Goal: Transaction & Acquisition: Purchase product/service

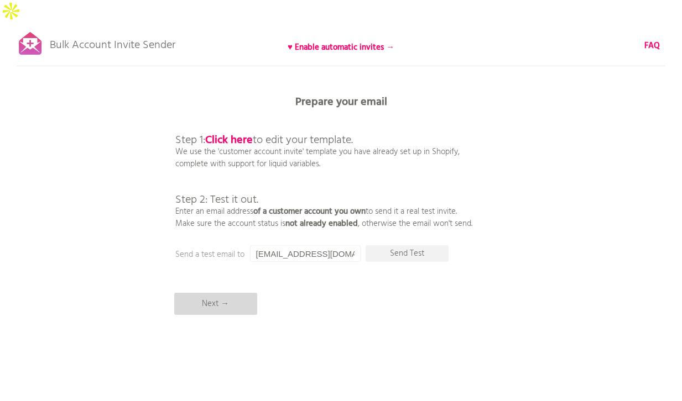
click at [221, 293] on p "Next →" at bounding box center [215, 304] width 83 height 22
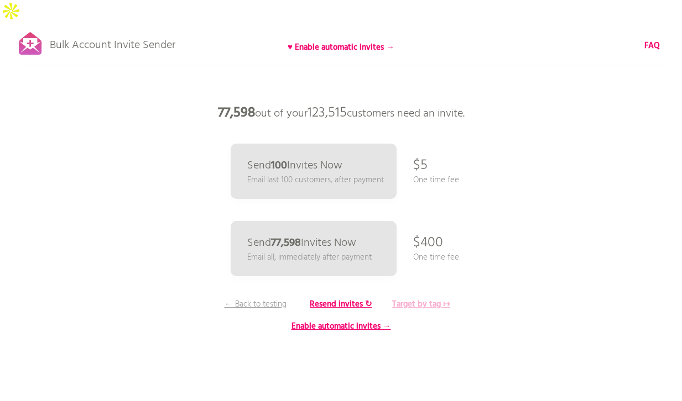
click at [430, 298] on b "Target by tag ↦" at bounding box center [421, 304] width 58 height 13
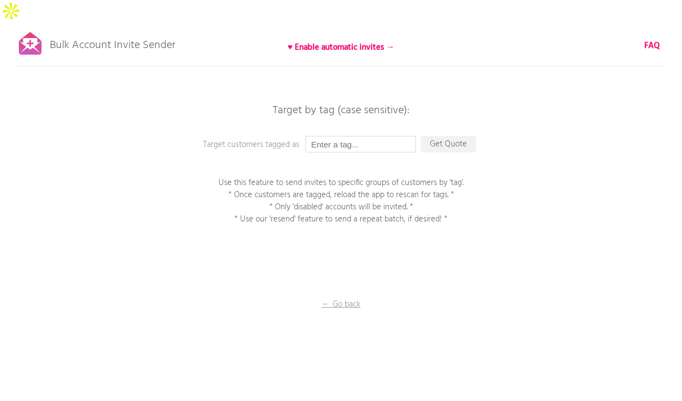
click at [358, 136] on input "text" at bounding box center [360, 144] width 111 height 17
type input "wholesale"
click at [451, 136] on p "Get Quote" at bounding box center [448, 144] width 55 height 17
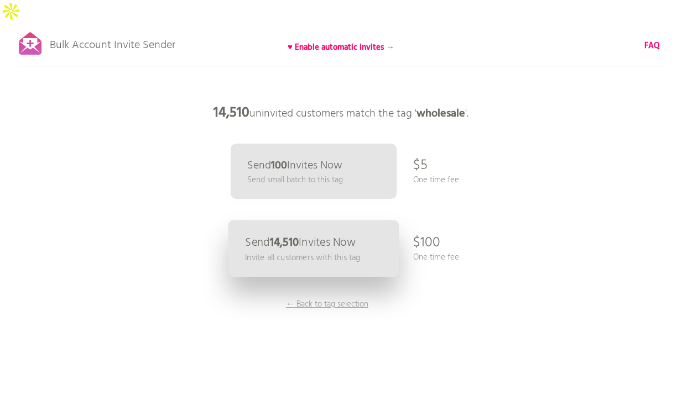
click at [301, 237] on p "Send 14,510 Invites Now" at bounding box center [300, 243] width 111 height 12
